Goal: Information Seeking & Learning: Learn about a topic

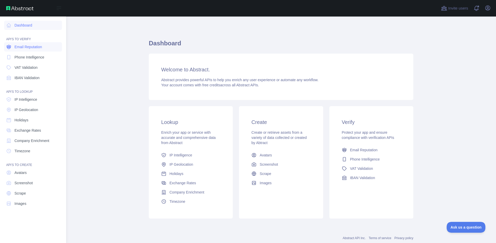
click at [41, 47] on span "Email Reputation" at bounding box center [28, 46] width 28 height 5
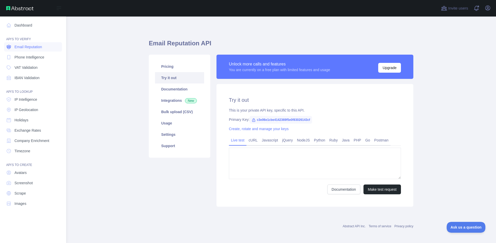
type textarea "**********"
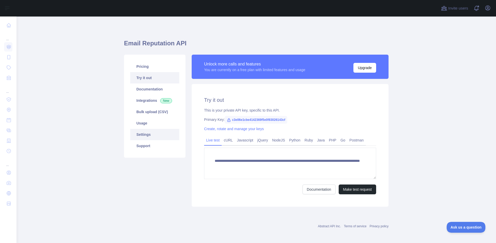
click at [159, 139] on link "Settings" at bounding box center [154, 134] width 49 height 11
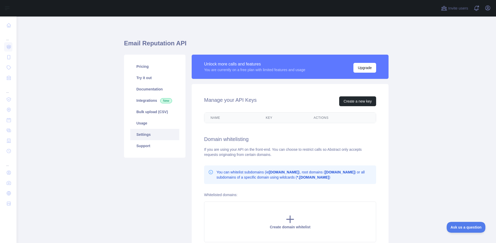
click at [267, 118] on th "Key" at bounding box center [283, 118] width 48 height 10
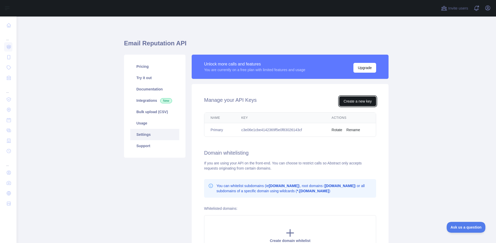
click at [351, 102] on button "Create a new key" at bounding box center [357, 102] width 37 height 10
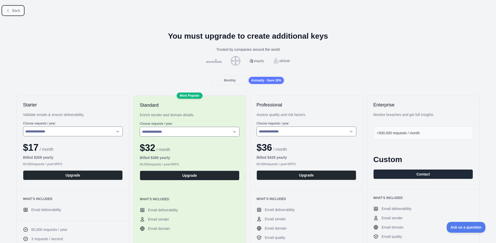
click at [17, 10] on span "Back" at bounding box center [16, 11] width 8 height 4
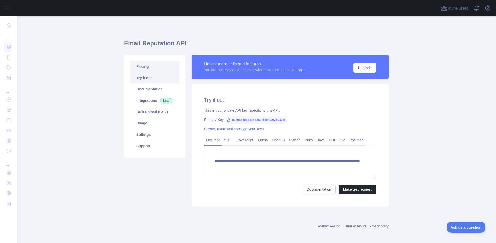
click at [148, 66] on link "Pricing" at bounding box center [154, 66] width 49 height 11
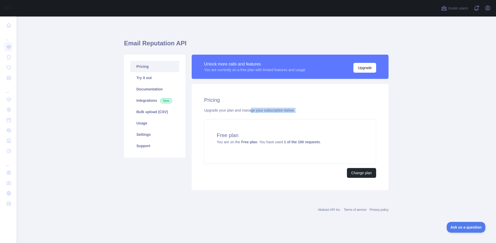
drag, startPoint x: 250, startPoint y: 110, endPoint x: 313, endPoint y: 118, distance: 63.8
click at [313, 118] on div "Pricing Upgrade your plan and manage your subscription below. Free plan You are…" at bounding box center [290, 137] width 197 height 106
click at [276, 145] on div "Free plan You are on the Free plan . You have used 1 of the 100 requests ." at bounding box center [290, 141] width 172 height 45
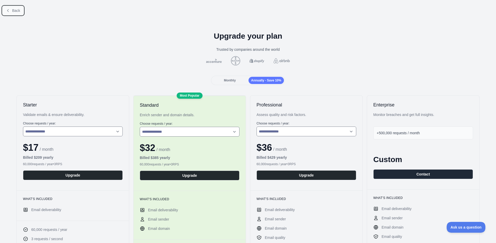
drag, startPoint x: 12, startPoint y: 11, endPoint x: 18, endPoint y: 7, distance: 6.7
click at [18, 7] on button "Back" at bounding box center [13, 10] width 21 height 9
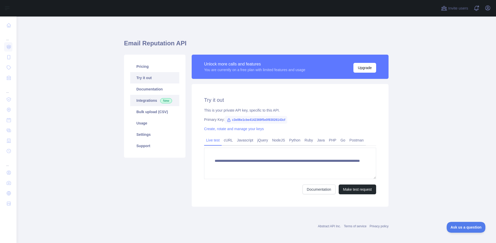
click at [144, 100] on link "Integrations New" at bounding box center [154, 100] width 49 height 11
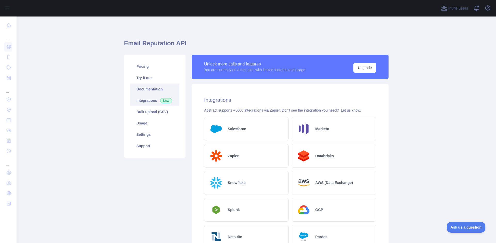
click at [146, 86] on link "Documentation" at bounding box center [154, 89] width 49 height 11
click at [165, 130] on link "Settings" at bounding box center [154, 134] width 49 height 11
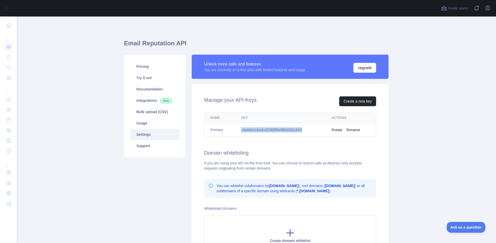
drag, startPoint x: 241, startPoint y: 130, endPoint x: 310, endPoint y: 131, distance: 68.2
click at [310, 131] on td "c3e06e1cbe4142369f5e0f83026143cf" at bounding box center [280, 130] width 90 height 14
copy td "c3e06e1cbe4142369f5e0f83026143cf"
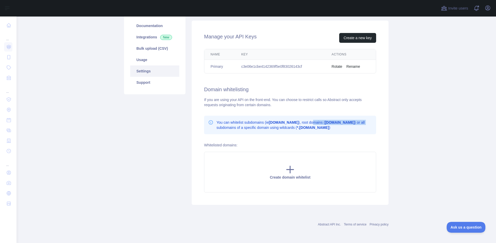
drag, startPoint x: 312, startPoint y: 123, endPoint x: 371, endPoint y: 121, distance: 58.9
click at [371, 121] on p "You can whitelist subdomains (ie app.domain.com ), root domains ( domain.com ) …" at bounding box center [293, 125] width 155 height 10
drag, startPoint x: 264, startPoint y: 125, endPoint x: 330, endPoint y: 130, distance: 66.0
click at [330, 130] on p "You can whitelist subdomains (ie app.domain.com ), root domains ( domain.com ) …" at bounding box center [293, 125] width 155 height 10
click at [268, 136] on div "Manage your API Keys Create a new key Name Key Actions Primary c3e06e1cbe414236…" at bounding box center [290, 113] width 197 height 185
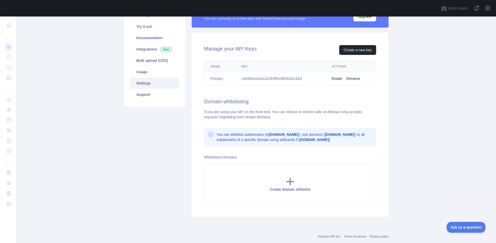
scroll to position [0, 0]
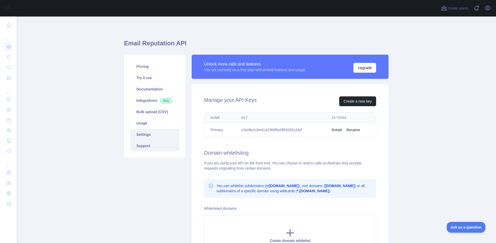
click at [146, 146] on link "Support" at bounding box center [154, 145] width 49 height 11
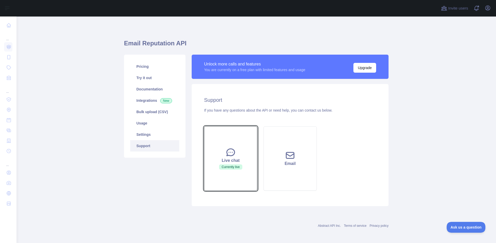
click at [227, 142] on button "Live chat Currently live" at bounding box center [230, 158] width 53 height 65
click at [229, 167] on span "Currently live" at bounding box center [230, 167] width 23 height 5
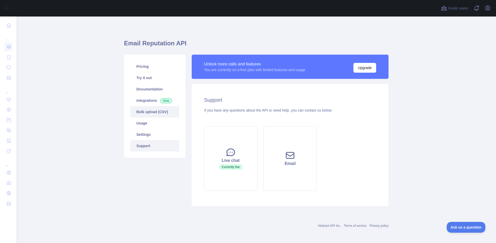
click at [159, 112] on link "Bulk upload (CSV)" at bounding box center [154, 111] width 49 height 11
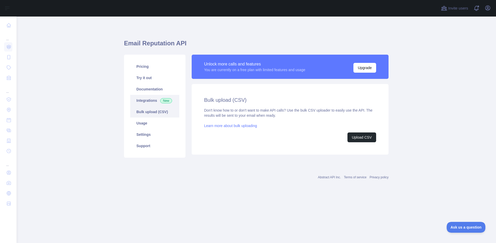
click at [157, 98] on link "Integrations New" at bounding box center [154, 100] width 49 height 11
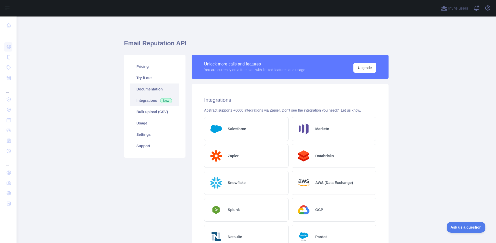
click at [155, 86] on link "Documentation" at bounding box center [154, 89] width 49 height 11
click at [158, 90] on link "Documentation" at bounding box center [154, 89] width 49 height 11
click at [156, 137] on link "Settings" at bounding box center [154, 134] width 49 height 11
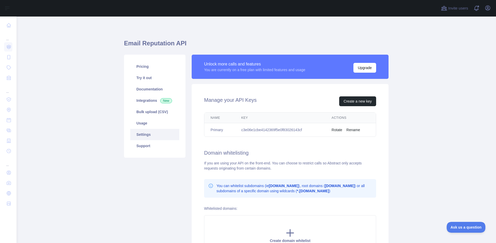
click at [355, 131] on button "Rename" at bounding box center [353, 130] width 14 height 5
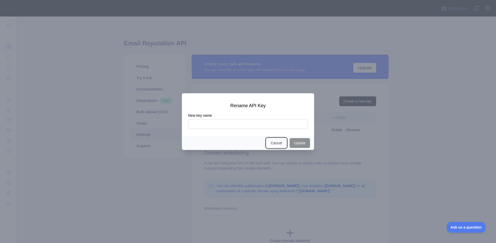
click at [276, 145] on button "Cancel" at bounding box center [276, 143] width 20 height 10
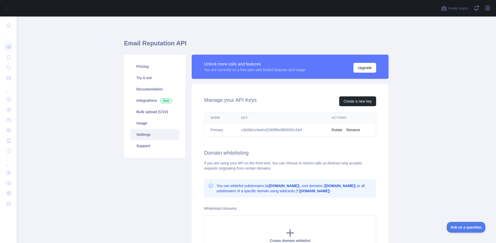
click at [337, 130] on button "Rotate" at bounding box center [336, 130] width 11 height 5
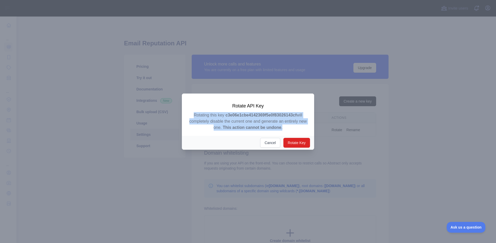
drag, startPoint x: 193, startPoint y: 115, endPoint x: 287, endPoint y: 131, distance: 95.0
click at [287, 131] on p "Rotating this key c3e06e1cbe4142369f5e0f83026143cf will completely disable the …" at bounding box center [248, 121] width 120 height 19
copy p "Rotating this key c3e06e1cbe4142369f5e0f83026143cf will completely disable the …"
click at [296, 138] on button "Rotate Key" at bounding box center [296, 143] width 27 height 10
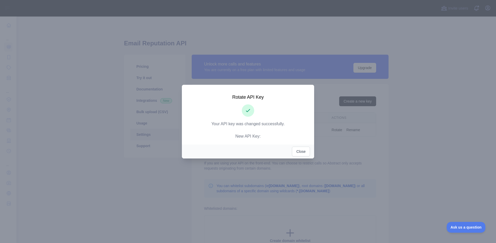
click at [264, 138] on p "Your API key was changed successfully. New API Key:" at bounding box center [248, 130] width 120 height 19
click at [264, 138] on p "Your API key was changed successfully. New API Key: d837069e66b64052b7e816dd74c…" at bounding box center [248, 130] width 120 height 19
click at [264, 138] on strong "d837069e66b64052b7e816dd74c37bcd" at bounding box center [261, 136] width 75 height 4
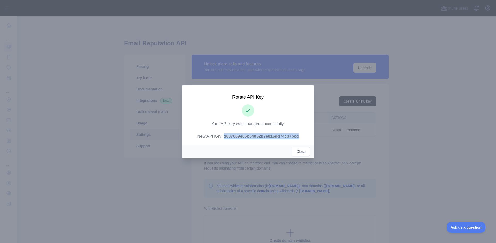
click at [252, 133] on p "Your API key was changed successfully. New API Key: d837069e66b64052b7e816dd74c…" at bounding box center [248, 130] width 120 height 19
click at [252, 136] on strong "d837069e66b64052b7e816dd74c37bcd" at bounding box center [261, 136] width 75 height 4
copy p "d837069e66b64052b7e816dd74c37bcd"
click at [274, 112] on div "Your API key was changed successfully. New API Key: d837069e66b64052b7e816dd74c…" at bounding box center [248, 122] width 120 height 35
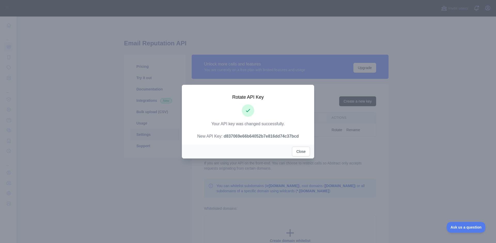
click at [277, 72] on div at bounding box center [248, 121] width 496 height 243
click at [306, 152] on button "Close" at bounding box center [301, 152] width 18 height 10
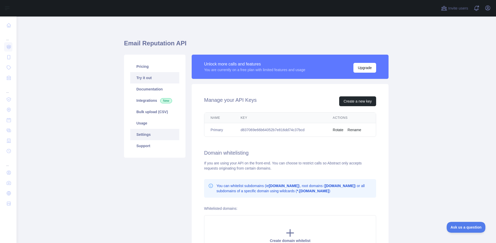
click at [158, 79] on link "Try it out" at bounding box center [154, 77] width 49 height 11
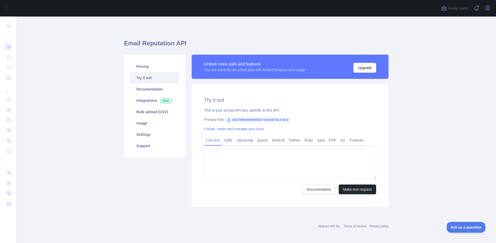
type textarea "**********"
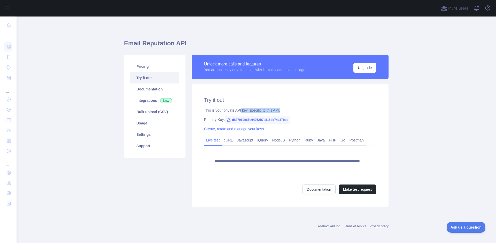
drag, startPoint x: 241, startPoint y: 110, endPoint x: 305, endPoint y: 109, distance: 64.5
click at [305, 109] on div "This is your private API key, specific to this API." at bounding box center [290, 110] width 172 height 5
click at [281, 89] on div "**********" at bounding box center [290, 145] width 197 height 123
click at [347, 188] on button "Make test request" at bounding box center [356, 190] width 37 height 10
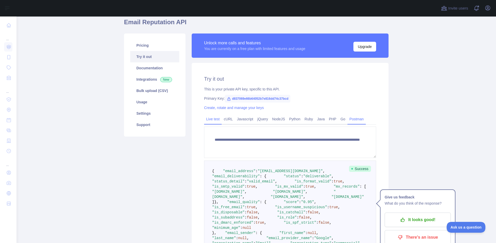
scroll to position [21, 0]
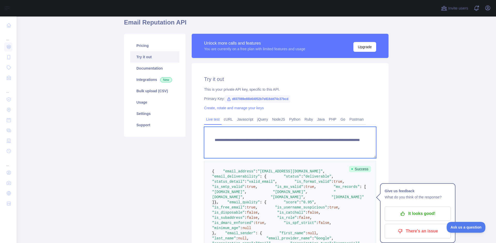
drag, startPoint x: 350, startPoint y: 147, endPoint x: 212, endPoint y: 139, distance: 137.8
click at [212, 139] on textarea "**********" at bounding box center [290, 142] width 172 height 31
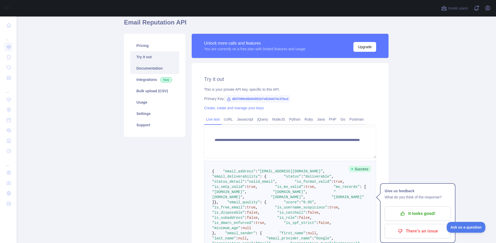
click at [158, 70] on link "Documentation" at bounding box center [154, 68] width 49 height 11
click at [155, 105] on link "Usage" at bounding box center [154, 102] width 49 height 11
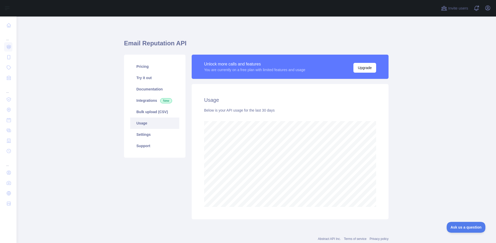
scroll to position [227, 479]
click at [156, 98] on link "Integrations New" at bounding box center [154, 100] width 49 height 11
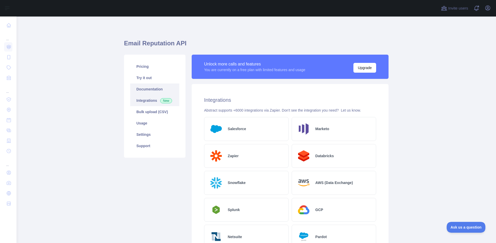
click at [152, 90] on link "Documentation" at bounding box center [154, 89] width 49 height 11
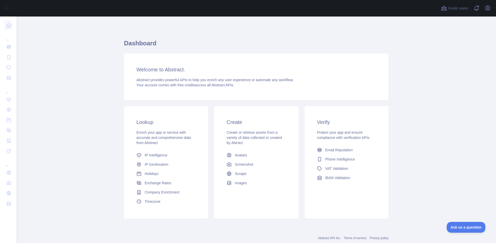
scroll to position [14, 0]
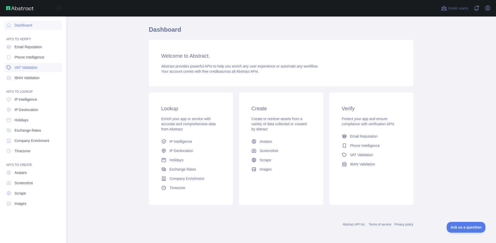
click at [41, 71] on link "VAT Validation" at bounding box center [33, 67] width 58 height 9
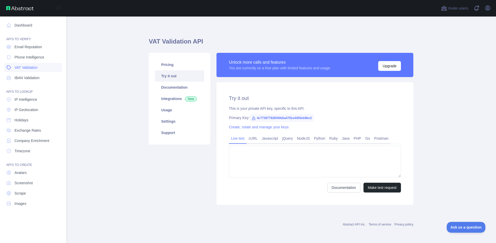
type textarea "**********"
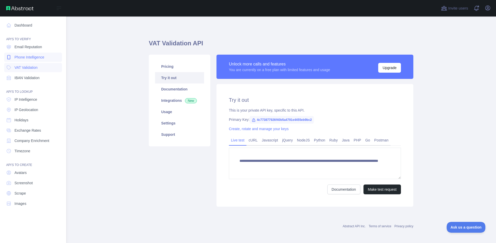
click at [40, 58] on span "Phone Intelligence" at bounding box center [29, 57] width 30 height 5
click at [38, 50] on link "Email Reputation" at bounding box center [33, 46] width 58 height 9
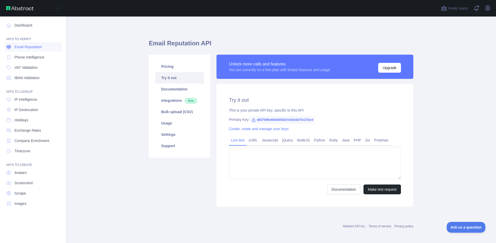
type textarea "**********"
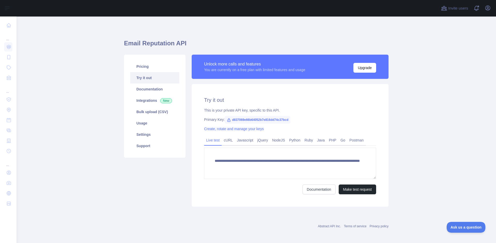
click at [210, 131] on link "Create, rotate and manage your keys" at bounding box center [234, 129] width 60 height 4
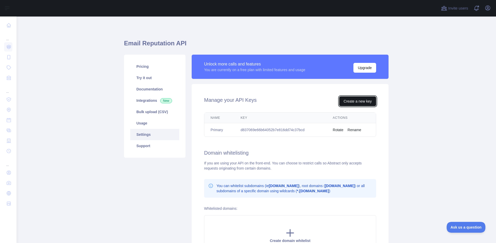
click at [352, 102] on button "Create a new key" at bounding box center [357, 102] width 37 height 10
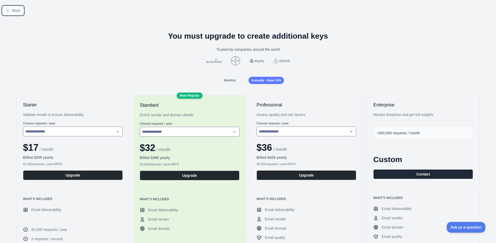
click at [16, 12] on span "Back" at bounding box center [16, 11] width 8 height 4
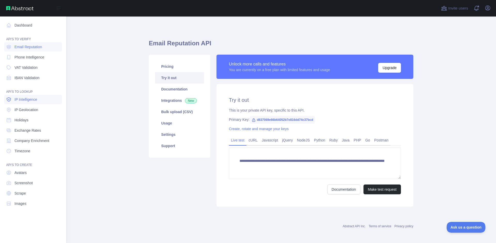
click at [32, 100] on span "IP Intelligence" at bounding box center [25, 99] width 23 height 5
click at [31, 107] on link "IP Geolocation" at bounding box center [33, 109] width 58 height 9
click at [36, 174] on link "Avatars" at bounding box center [33, 172] width 58 height 9
click at [36, 182] on link "Screenshot" at bounding box center [33, 183] width 58 height 9
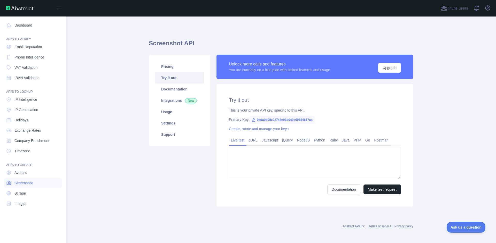
type textarea "**********"
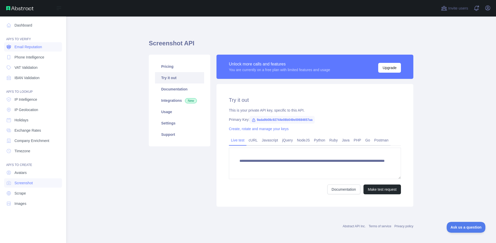
click at [32, 47] on span "Email Reputation" at bounding box center [28, 46] width 28 height 5
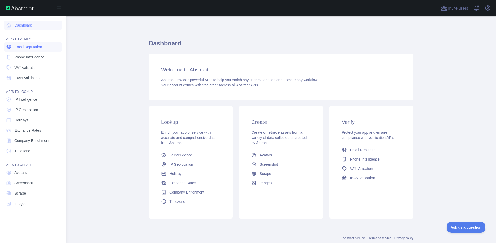
click at [30, 43] on link "Email Reputation" at bounding box center [33, 46] width 58 height 9
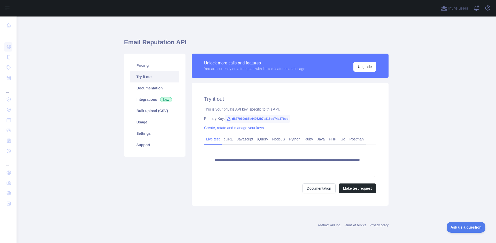
scroll to position [1, 0]
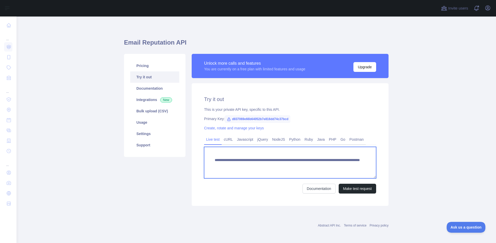
drag, startPoint x: 328, startPoint y: 170, endPoint x: 205, endPoint y: 161, distance: 123.2
click at [205, 161] on textarea "**********" at bounding box center [290, 162] width 172 height 31
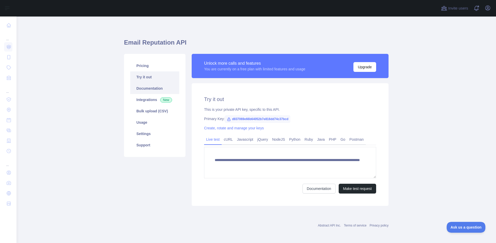
click at [156, 87] on link "Documentation" at bounding box center [154, 88] width 49 height 11
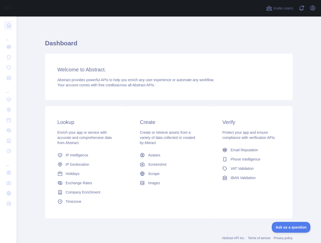
scroll to position [14, 0]
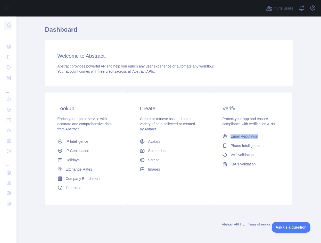
drag, startPoint x: 258, startPoint y: 175, endPoint x: 222, endPoint y: 131, distance: 56.3
click at [222, 131] on div "Verify Protect your app and ensure compliance with verification APIs Email Repu…" at bounding box center [251, 137] width 83 height 89
click at [206, 181] on div "Create Create or retrieve assets from a variety of data collected or created by…" at bounding box center [169, 140] width 83 height 94
